Goal: Complete application form

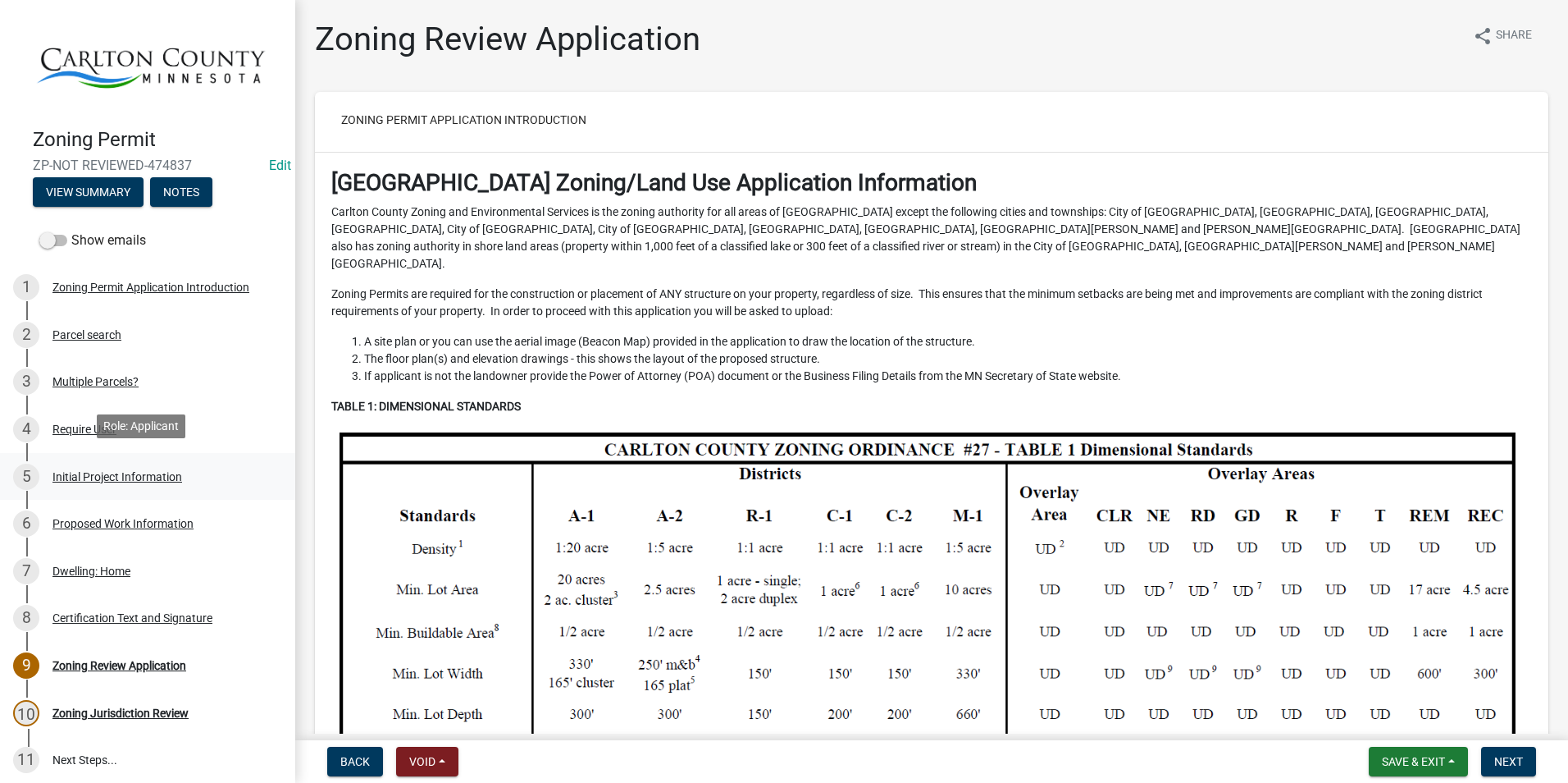
click at [128, 471] on div "Initial Project Information" at bounding box center [117, 477] width 130 height 12
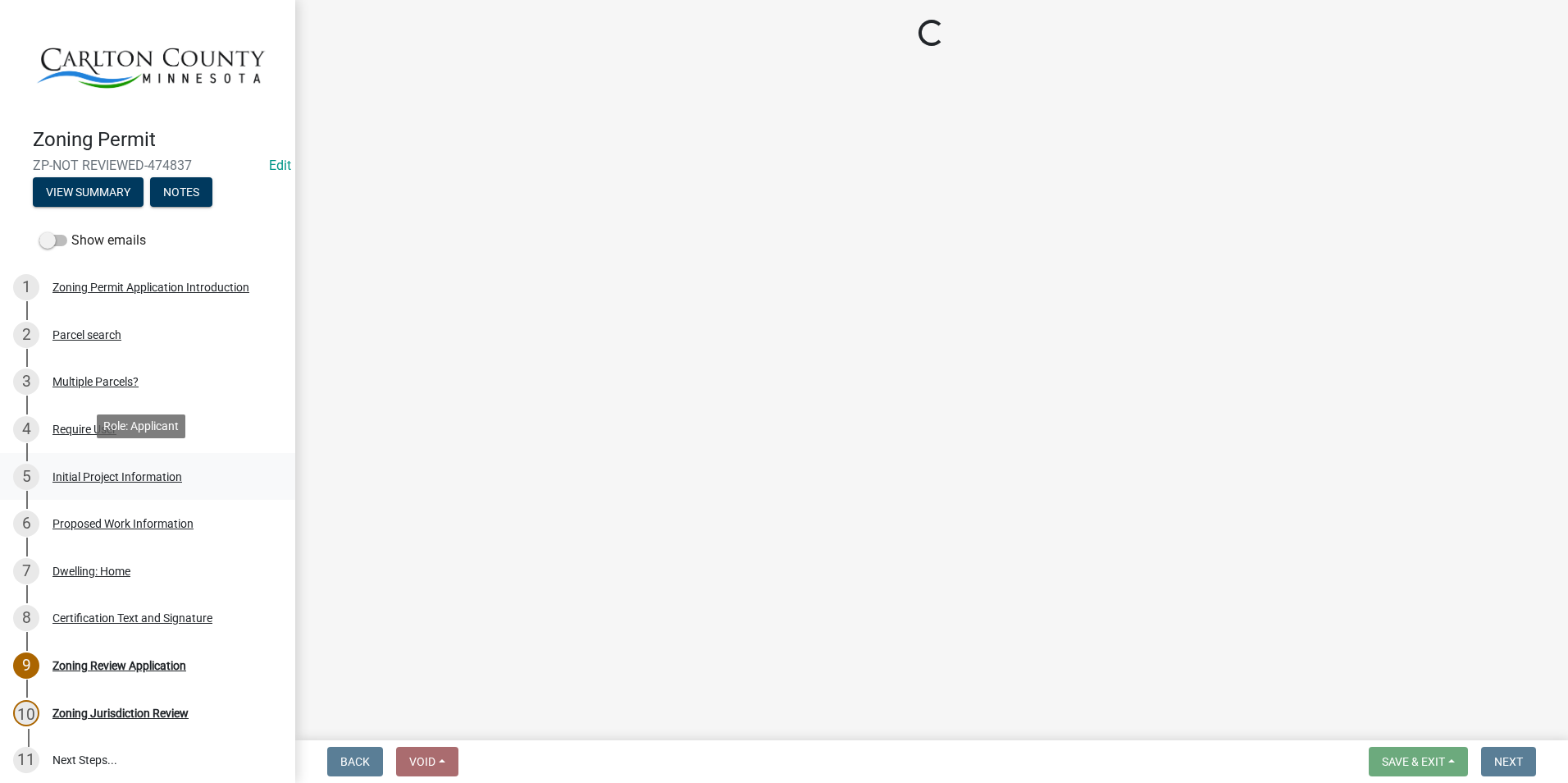
select select "987bd984-5dc8-4afc-b698-6bfa0e862c67"
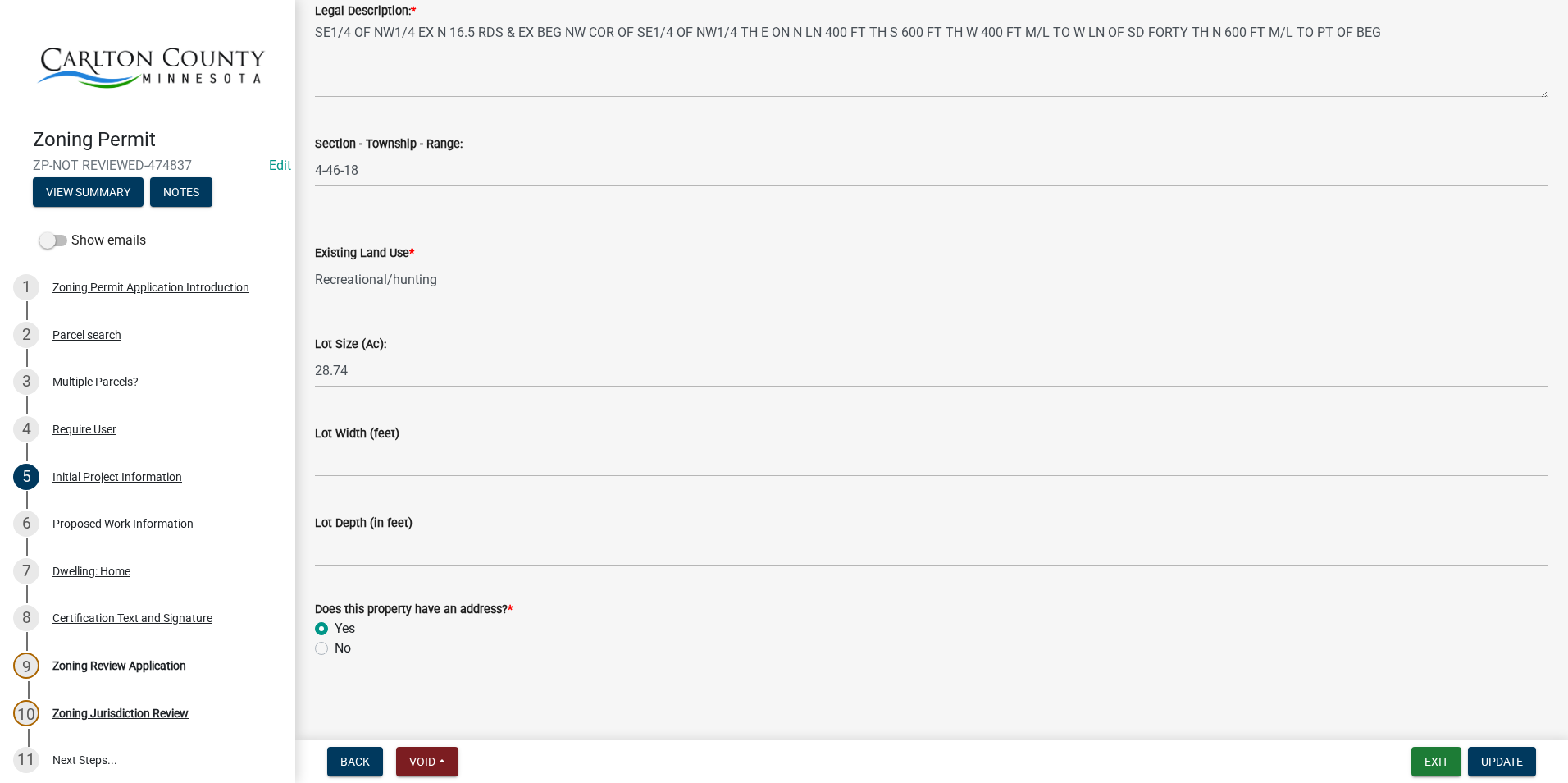
scroll to position [2069, 0]
drag, startPoint x: 112, startPoint y: 565, endPoint x: 112, endPoint y: 556, distance: 9.0
click at [112, 566] on div "Dwelling: Home" at bounding box center [91, 571] width 78 height 12
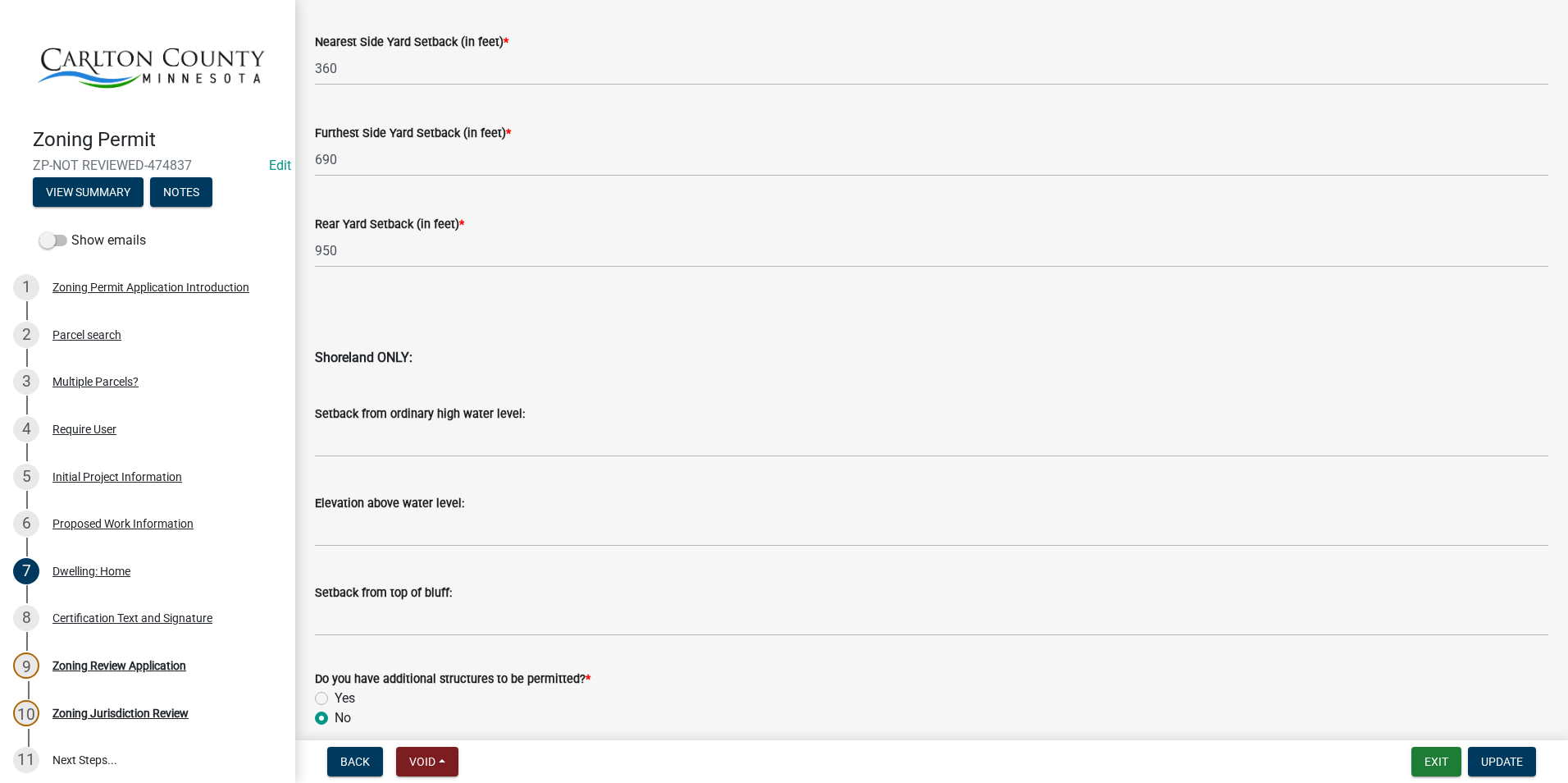
scroll to position [1551, 0]
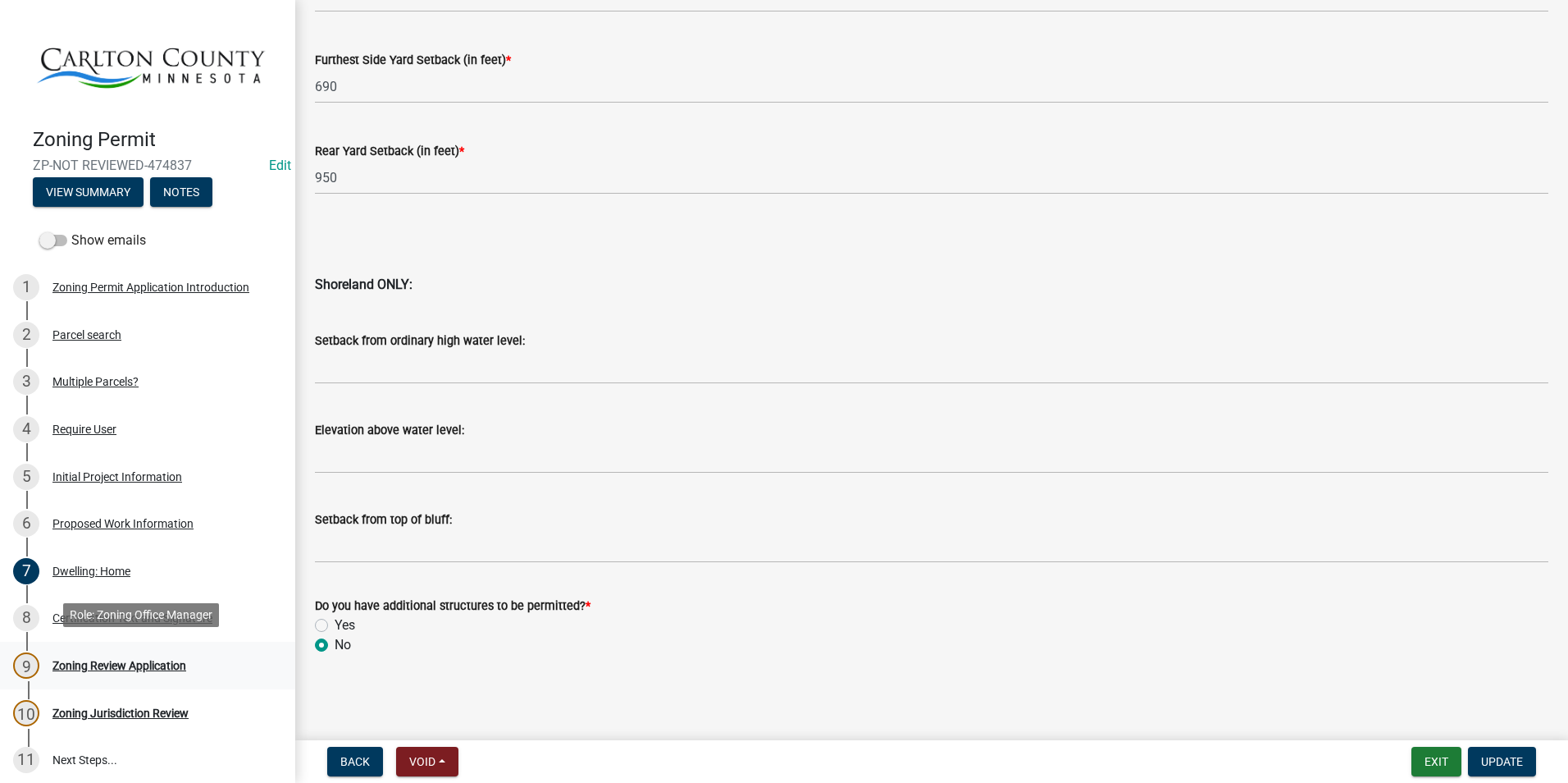
click at [154, 660] on div "Zoning Review Application" at bounding box center [119, 666] width 134 height 12
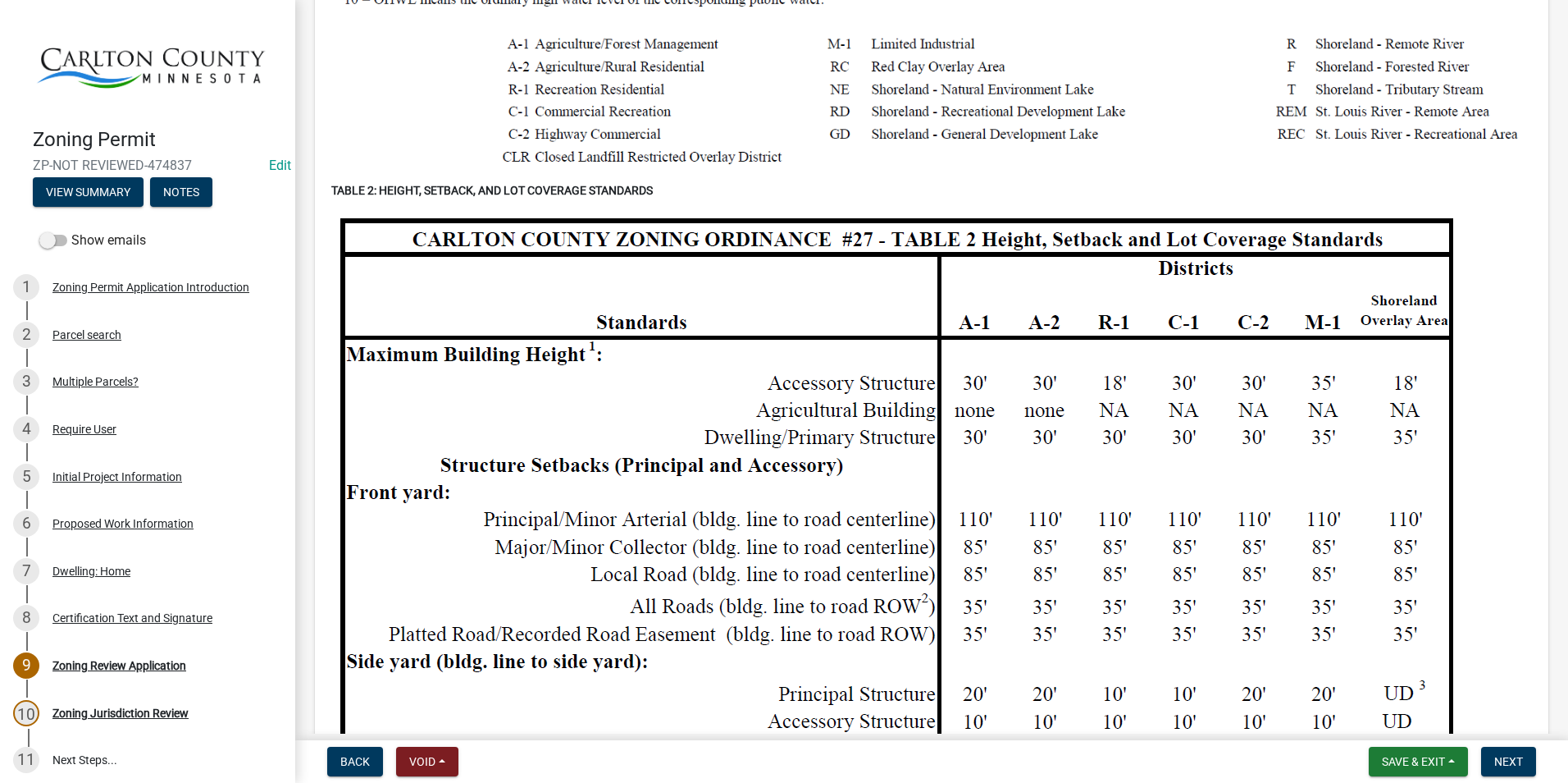
scroll to position [1478, 0]
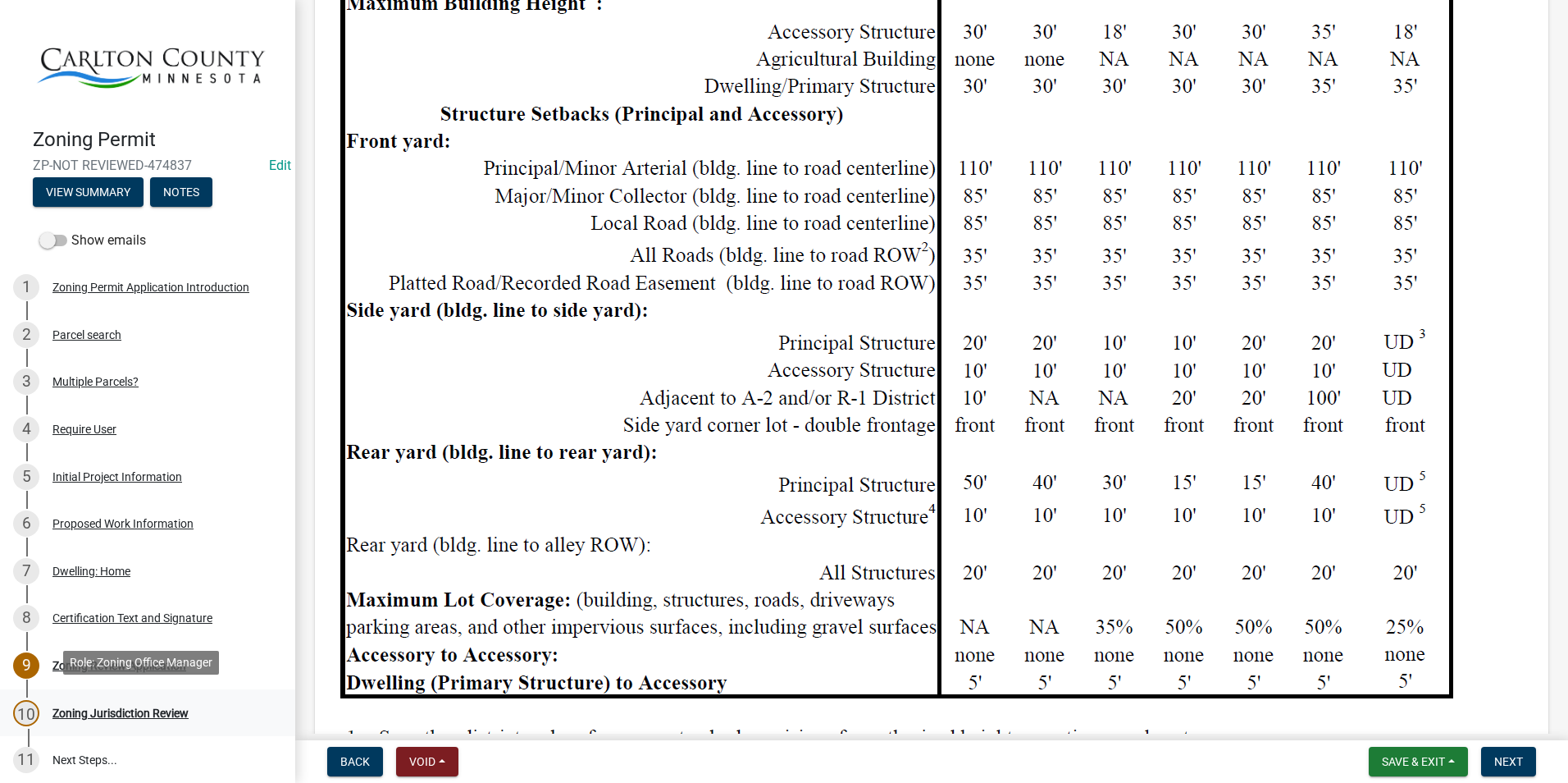
click at [76, 700] on div "10 Zoning Jurisdiction Review" at bounding box center [141, 713] width 256 height 26
click at [71, 707] on div "Zoning Jurisdiction Review" at bounding box center [121, 713] width 137 height 12
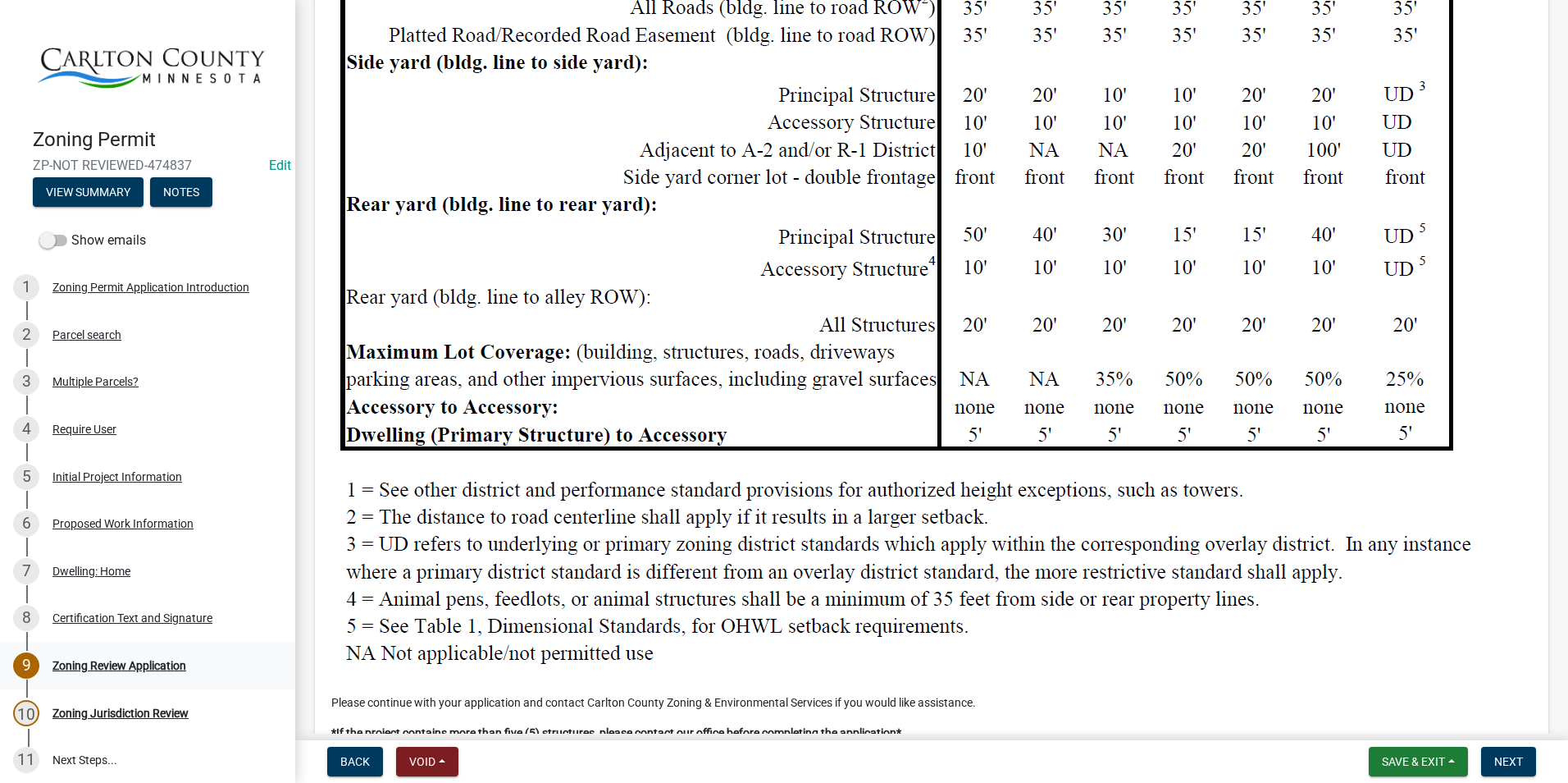
scroll to position [1887, 0]
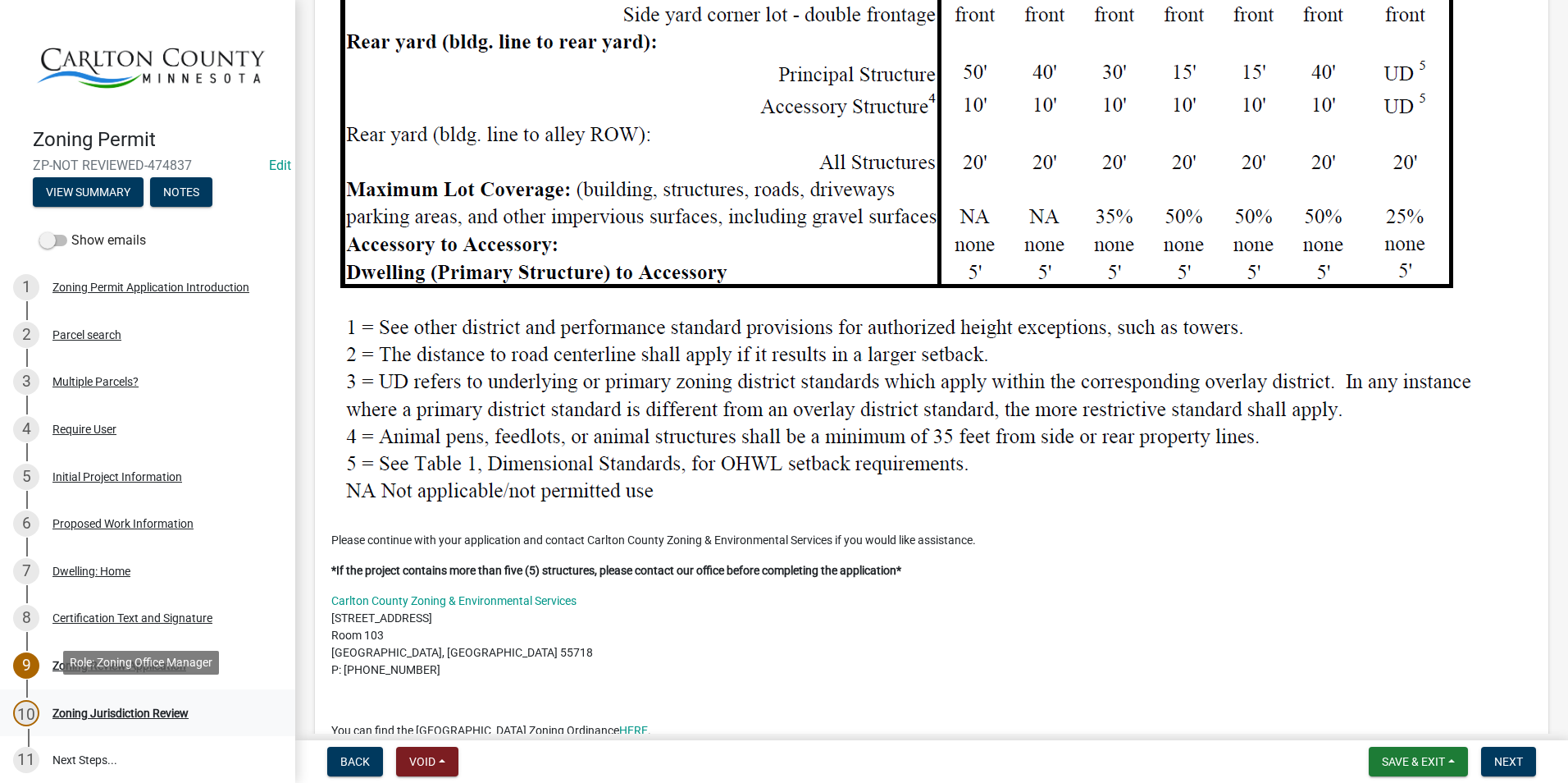
click at [136, 707] on div "Zoning Jurisdiction Review" at bounding box center [121, 713] width 137 height 12
click at [134, 707] on div "Zoning Jurisdiction Review" at bounding box center [121, 713] width 137 height 12
drag, startPoint x: 134, startPoint y: 707, endPoint x: 43, endPoint y: 701, distance: 91.2
click at [43, 701] on div "10 Zoning Jurisdiction Review" at bounding box center [141, 713] width 256 height 26
drag, startPoint x: 1517, startPoint y: 763, endPoint x: 1517, endPoint y: 753, distance: 10.0
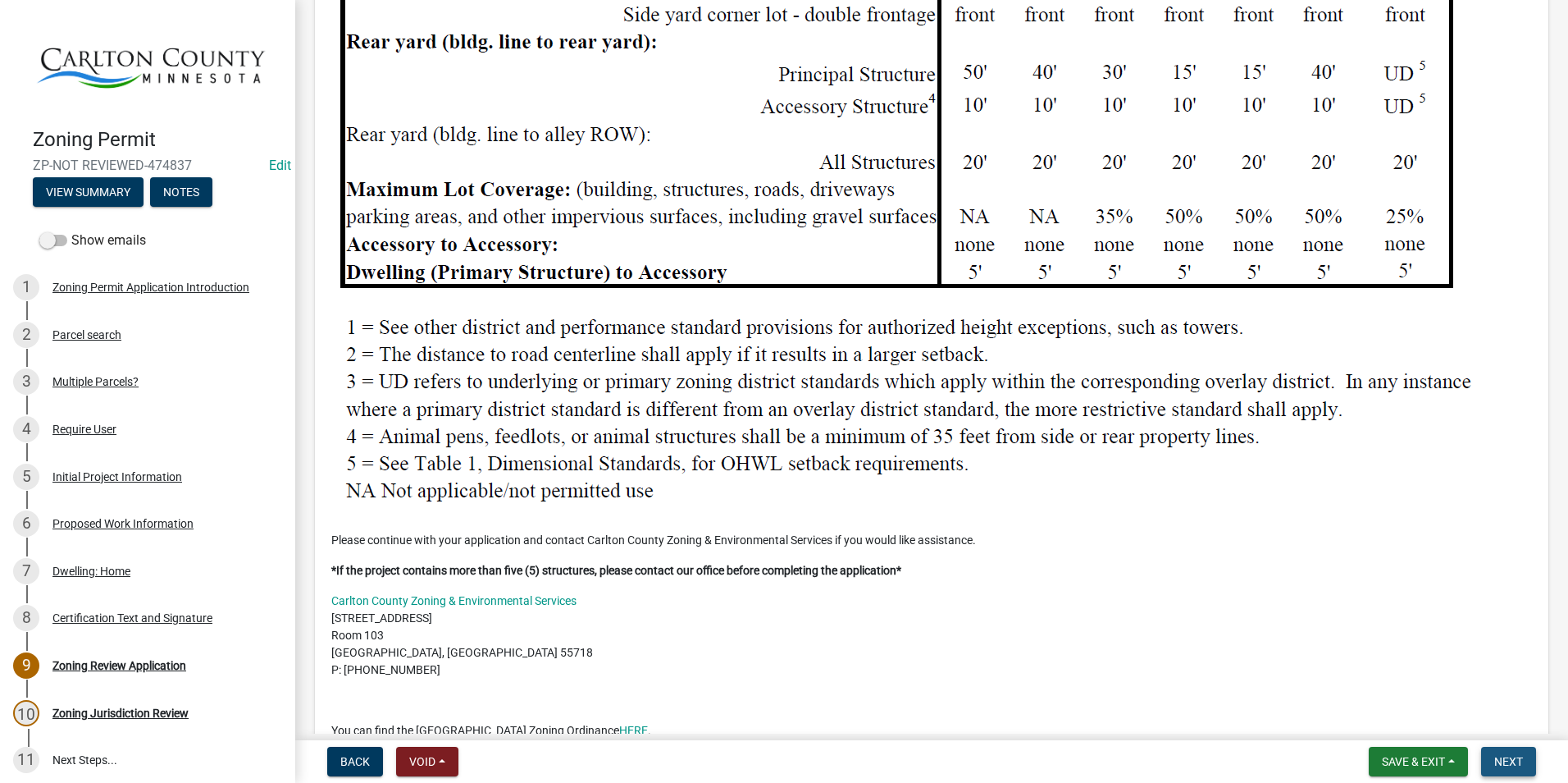
click at [1518, 760] on span "Next" at bounding box center [1508, 762] width 29 height 13
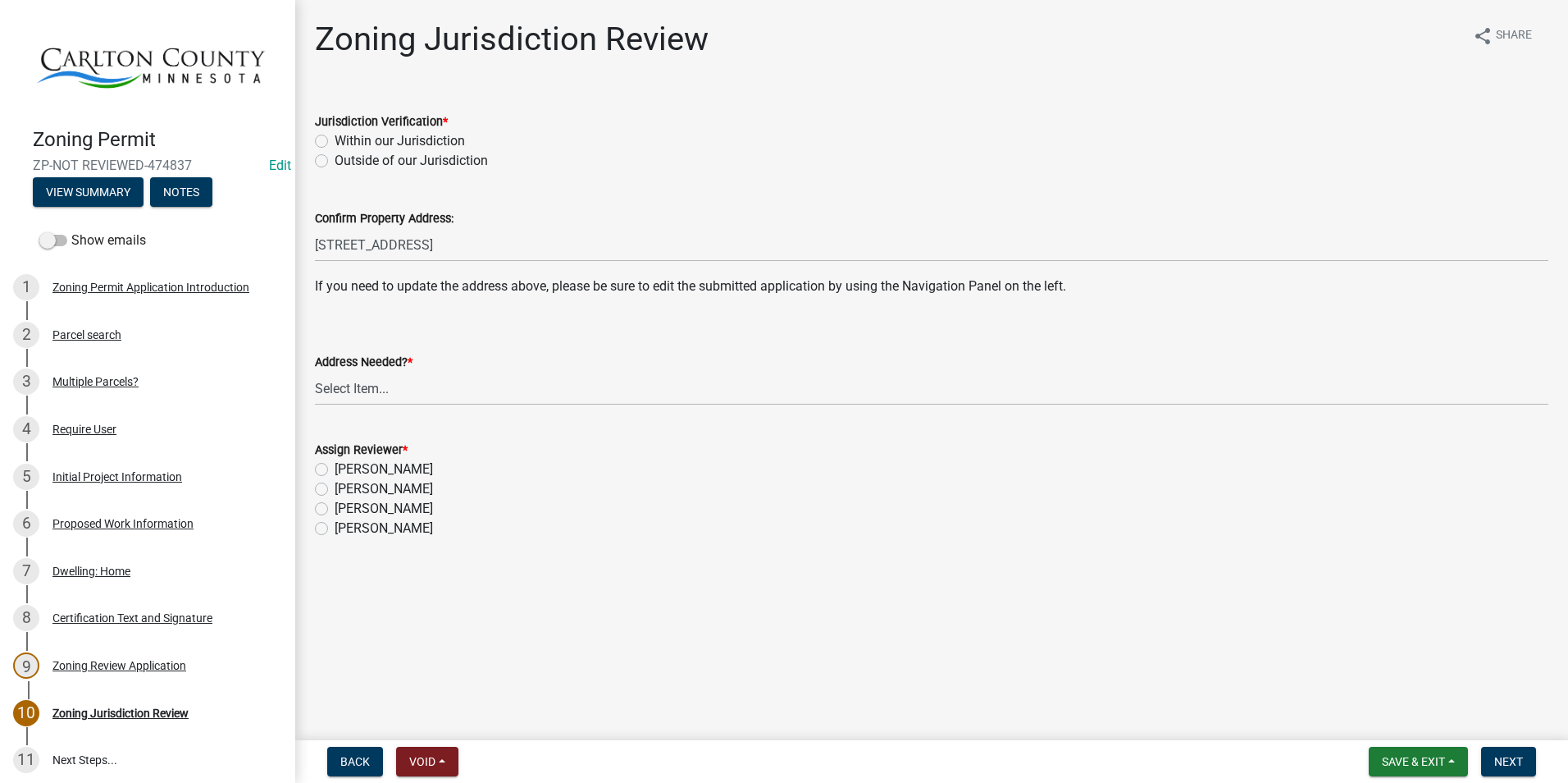
click at [311, 141] on div "Jurisdiction Verification * Within our Jurisdiction Outside of our Jurisdiction" at bounding box center [932, 132] width 1258 height 79
click at [335, 141] on label "Within our Jurisdiction" at bounding box center [400, 141] width 131 height 19
click at [335, 141] on input "Within our Jurisdiction" at bounding box center [339, 137] width 11 height 11
radio input "true"
click at [383, 381] on select "Select Item... Yes No" at bounding box center [932, 388] width 1233 height 34
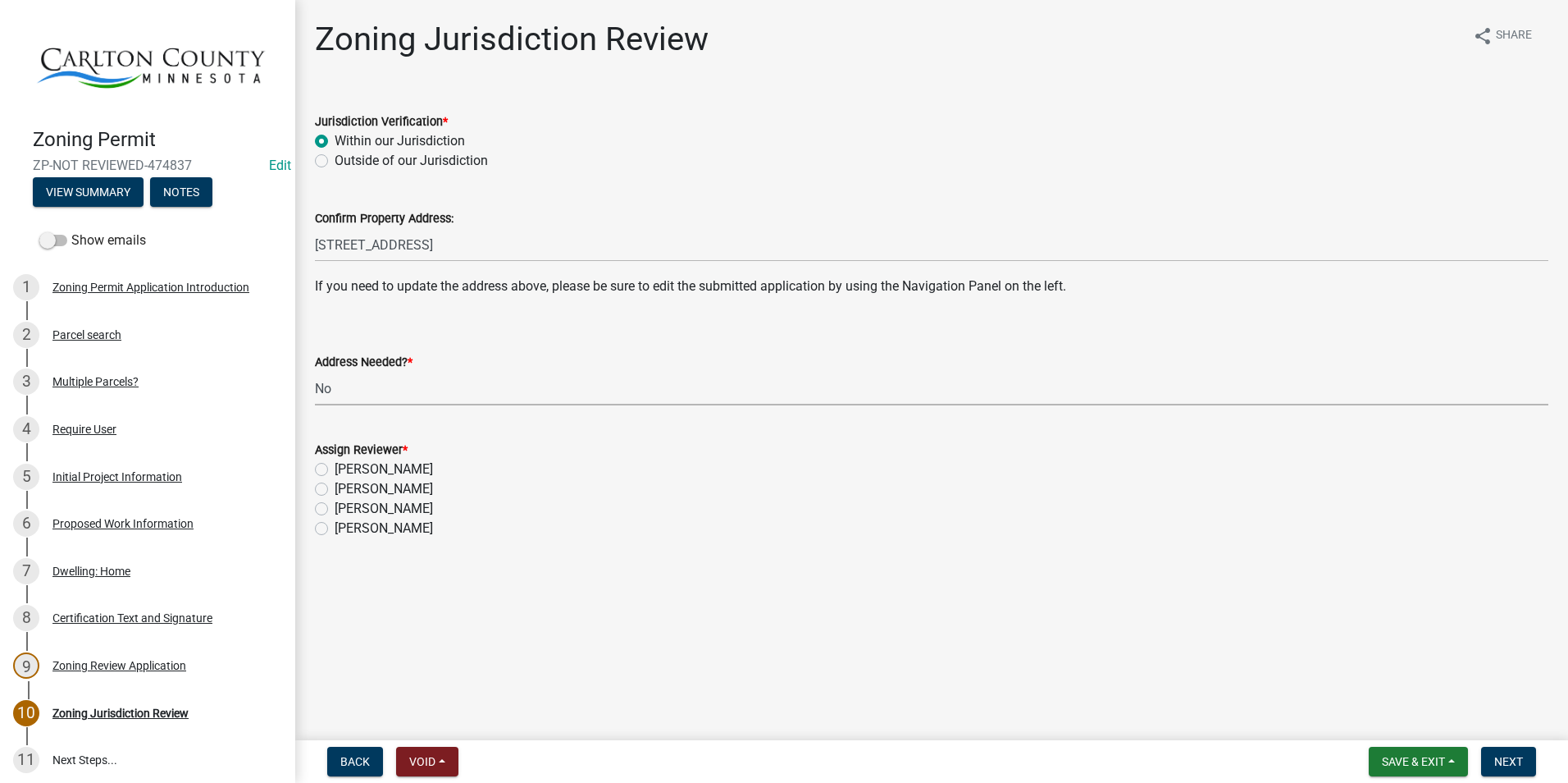
click at [315, 371] on select "Select Item... Yes No" at bounding box center [932, 388] width 1233 height 34
select select "aade736b-b8ba-42e5-ae4c-e00a265c1909"
click at [335, 489] on label "[PERSON_NAME]" at bounding box center [384, 489] width 98 height 19
click at [335, 489] on input "[PERSON_NAME]" at bounding box center [339, 484] width 11 height 11
radio input "true"
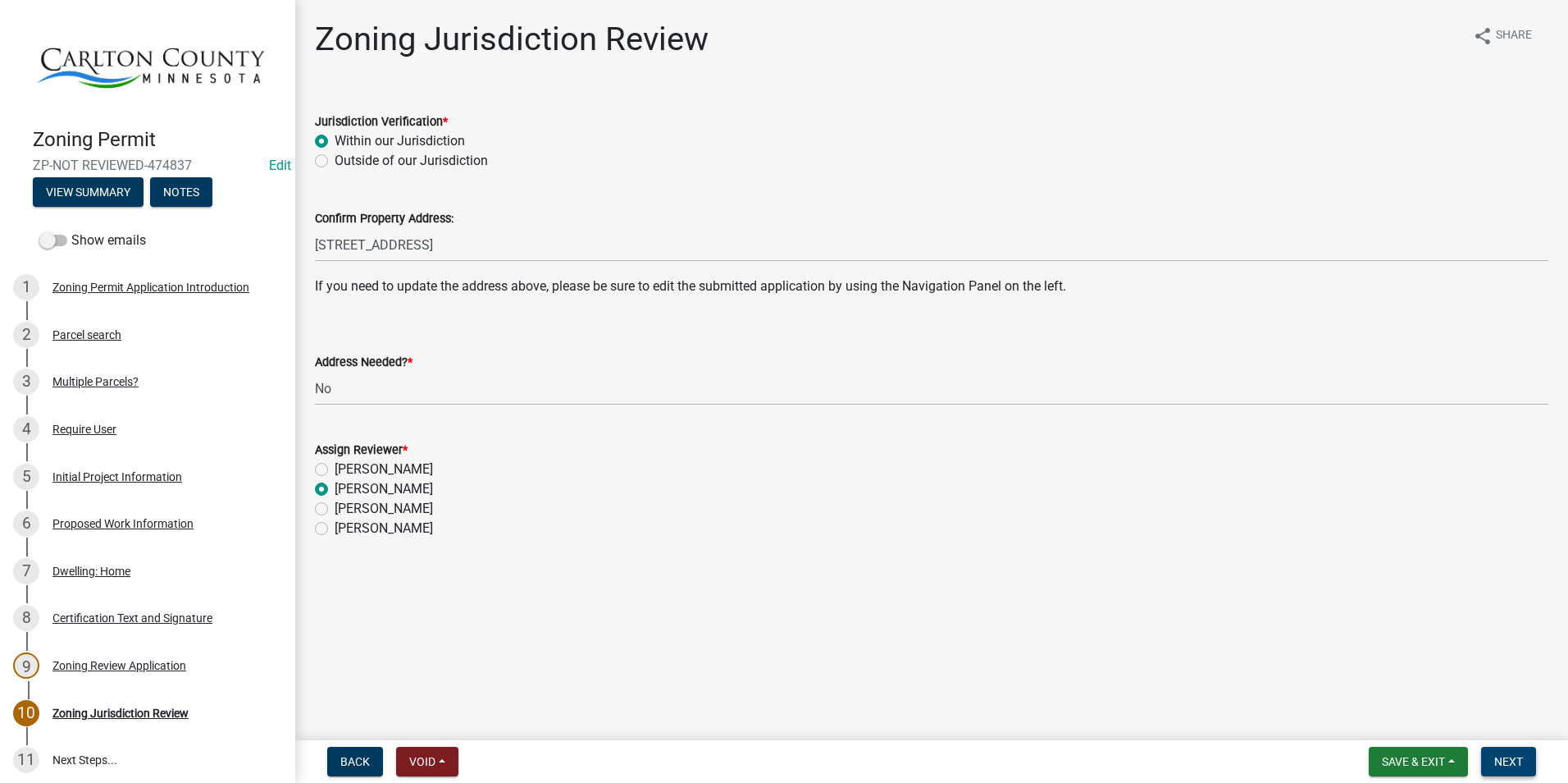
click at [1520, 757] on span "Next" at bounding box center [1508, 762] width 29 height 13
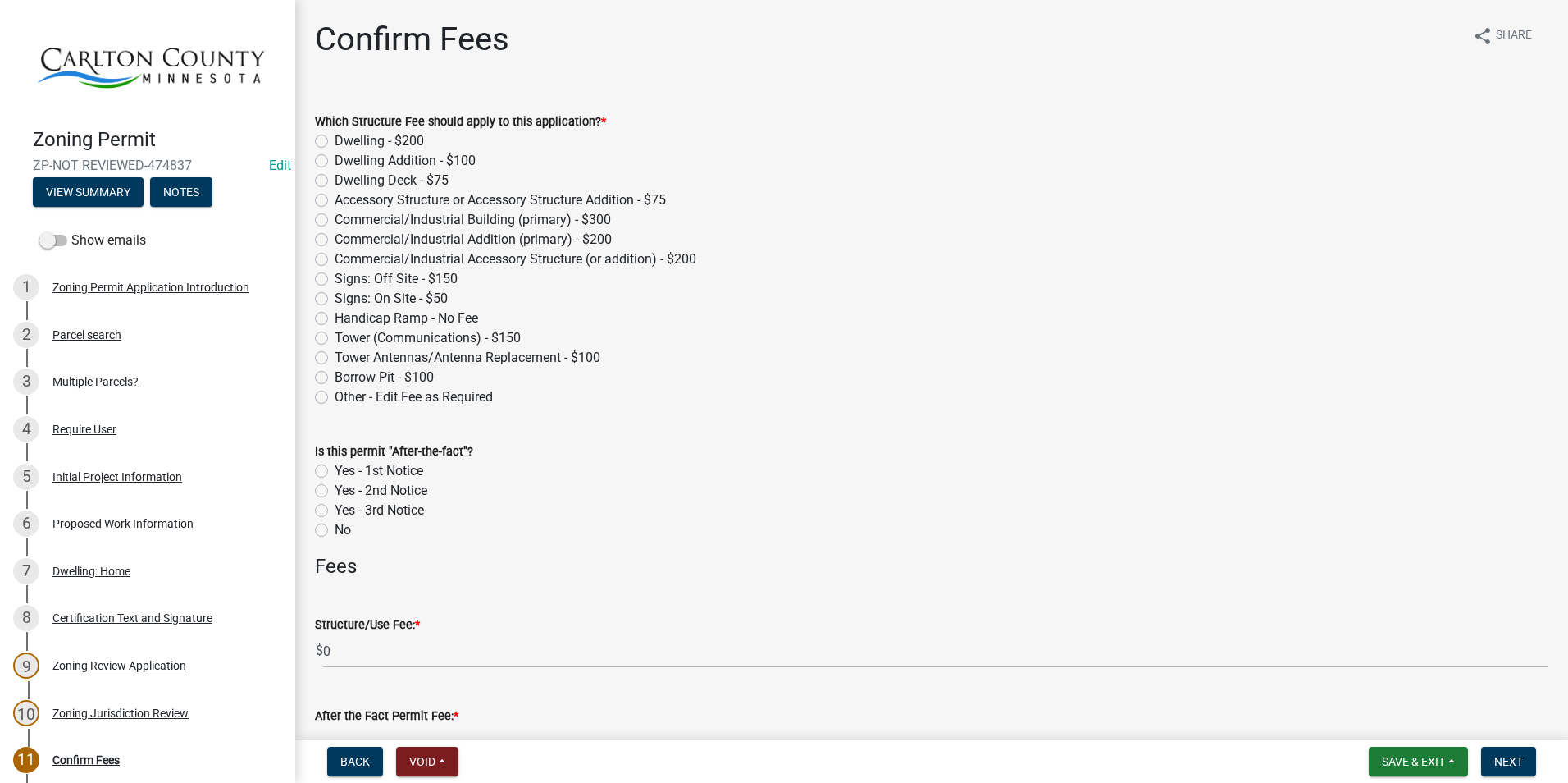
click at [335, 139] on label "Dwelling - $200" at bounding box center [379, 141] width 89 height 19
click at [335, 139] on input "Dwelling - $200" at bounding box center [339, 137] width 11 height 11
radio input "true"
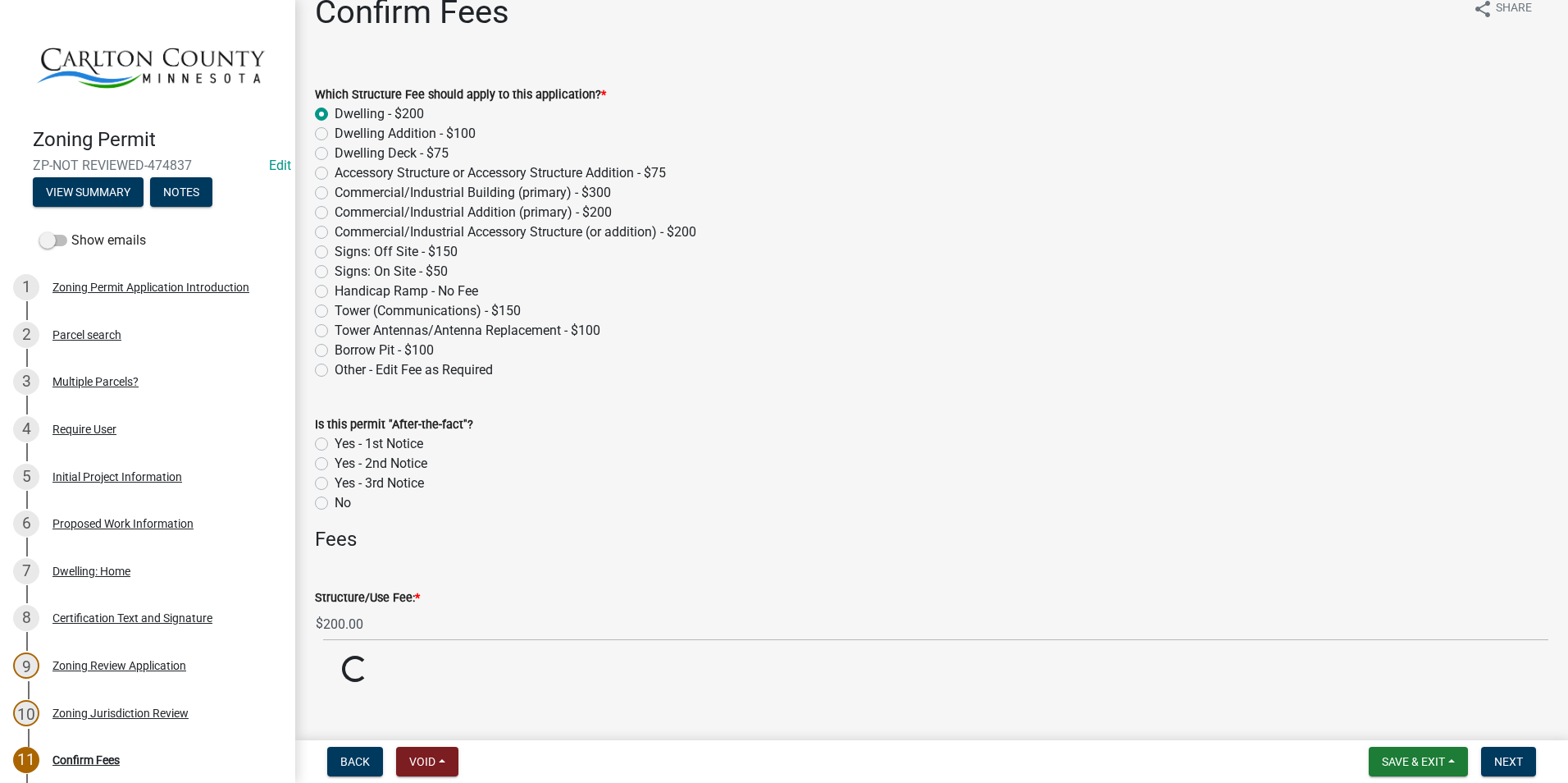
scroll to position [42, 0]
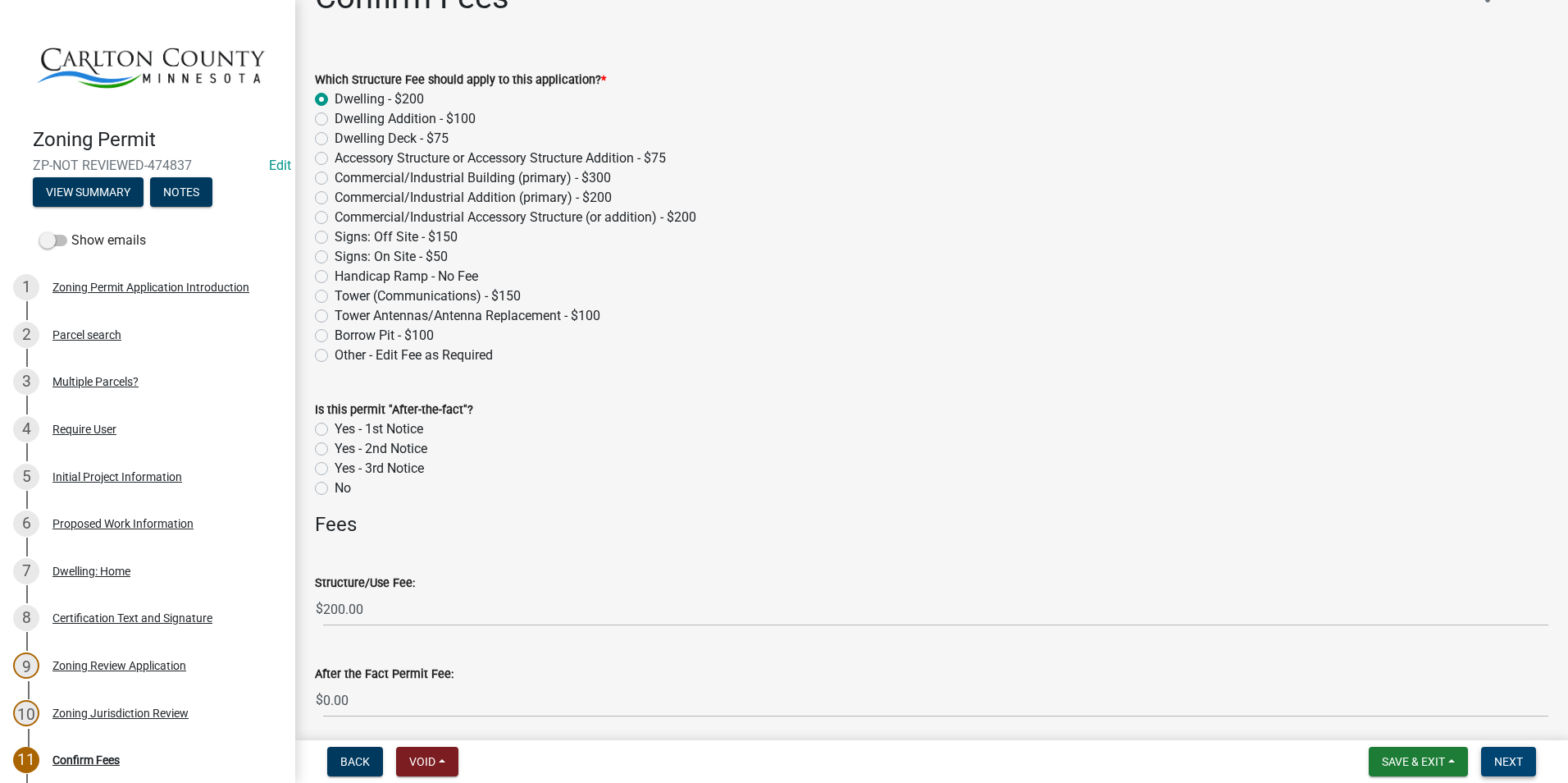
click at [1522, 762] on span "Next" at bounding box center [1508, 762] width 29 height 13
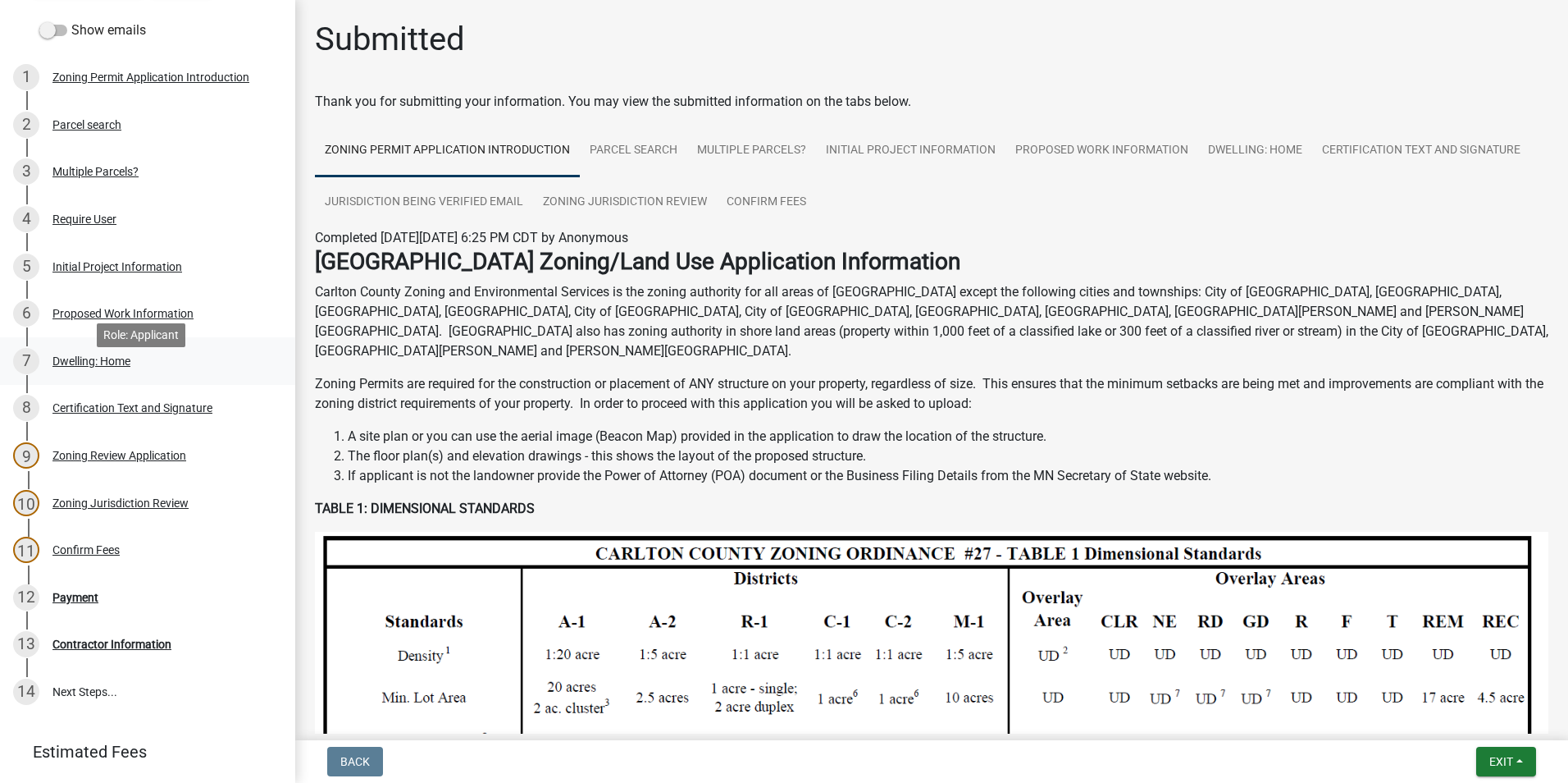
scroll to position [246, 0]
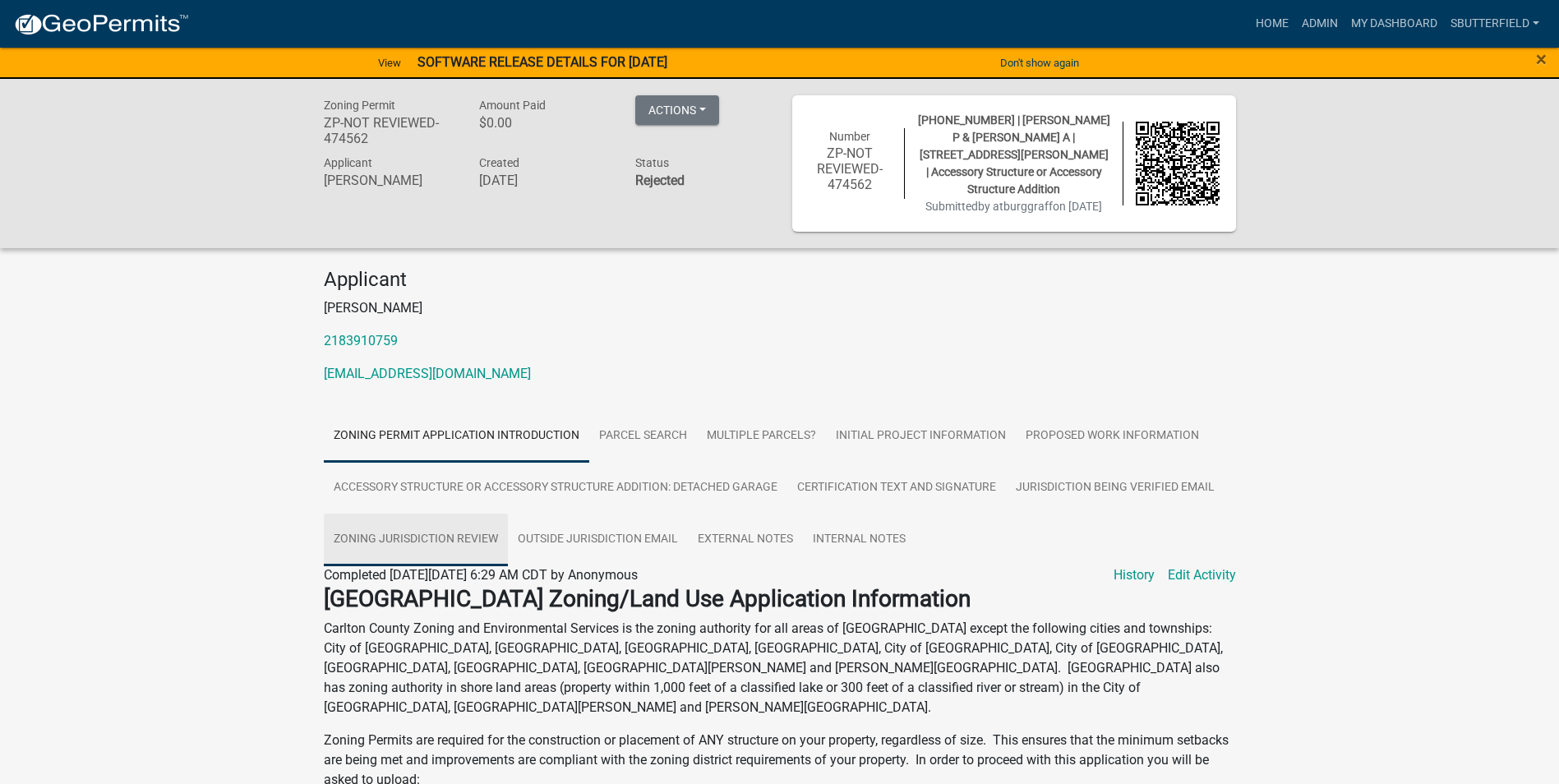
click at [452, 538] on link "Zoning Jurisdiction Review" at bounding box center [415, 539] width 184 height 53
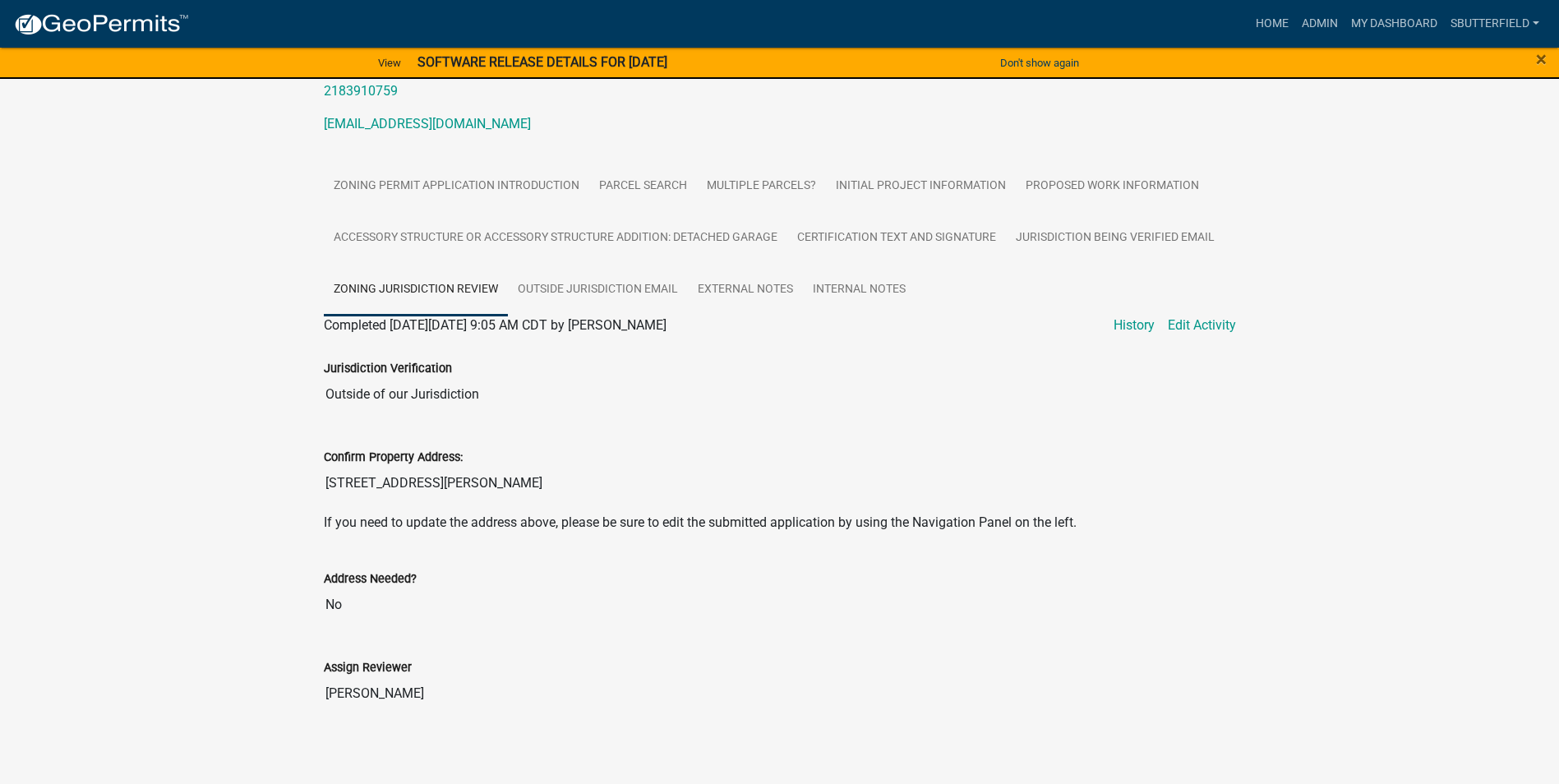
scroll to position [258, 0]
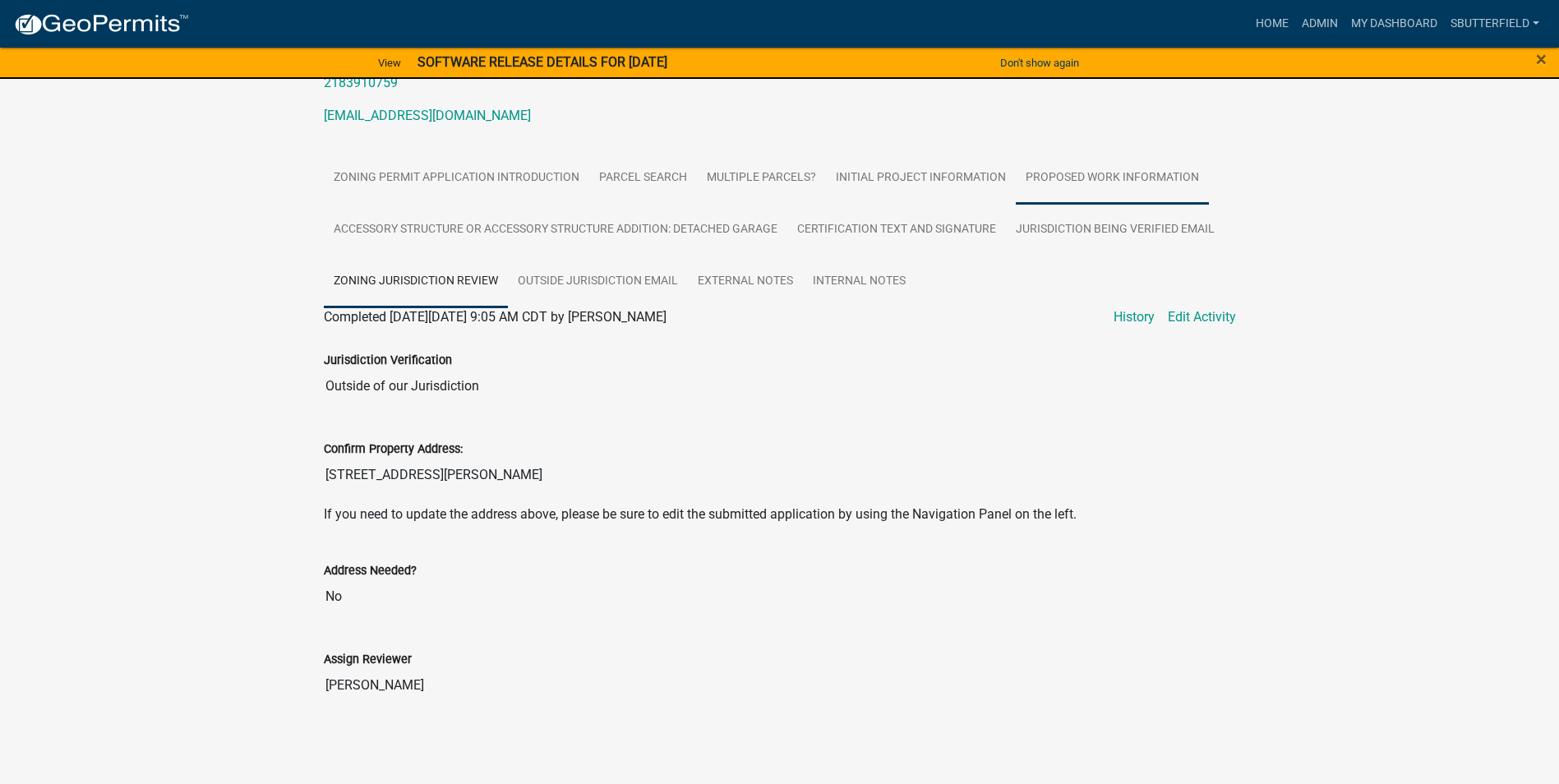
click at [1089, 173] on link "Proposed Work Information" at bounding box center [1113, 178] width 193 height 53
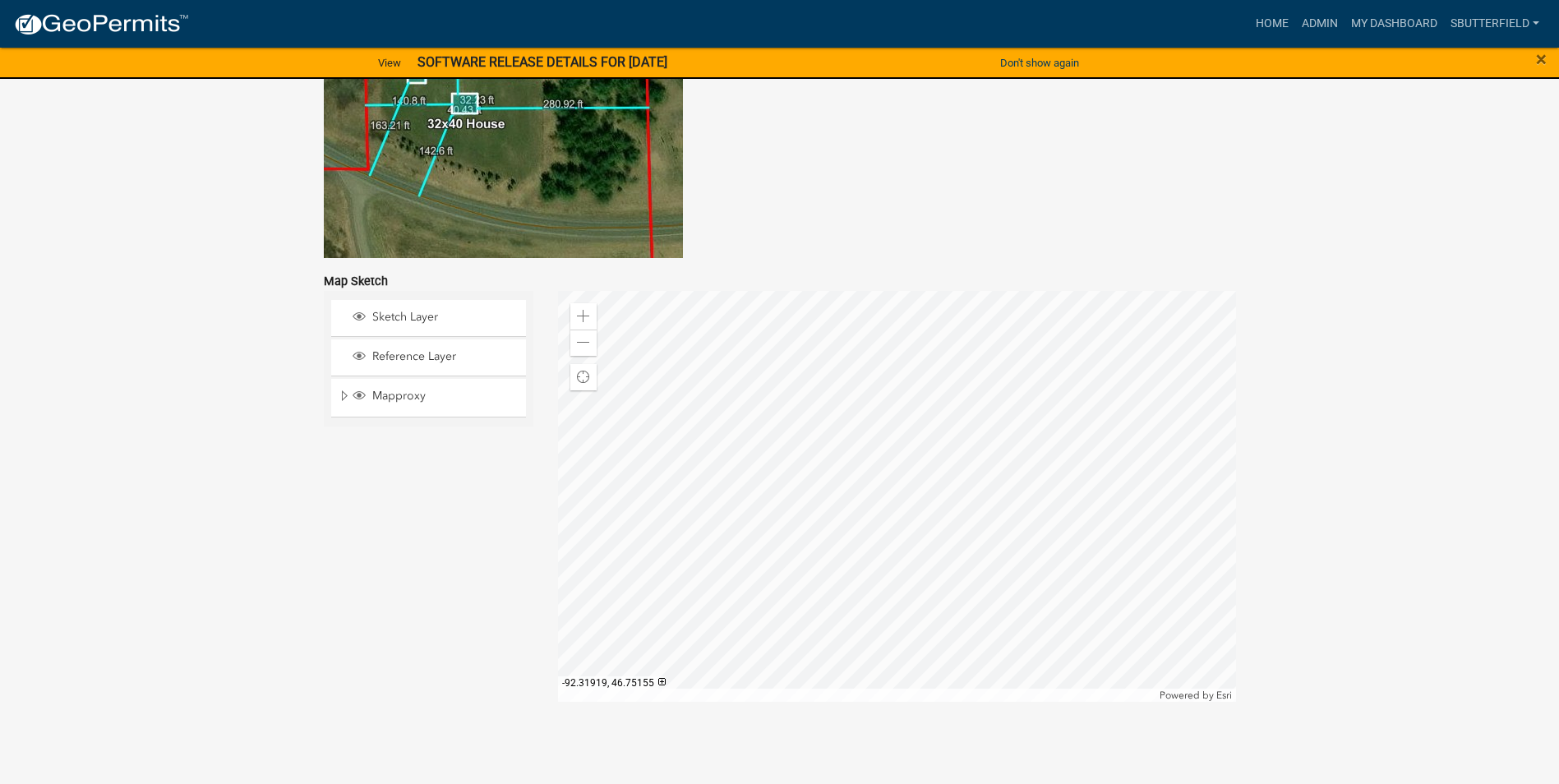
scroll to position [3226, 0]
